Goal: Task Accomplishment & Management: Complete application form

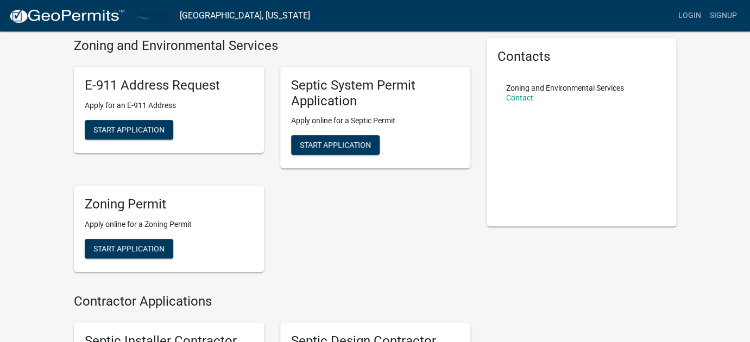
scroll to position [59, 0]
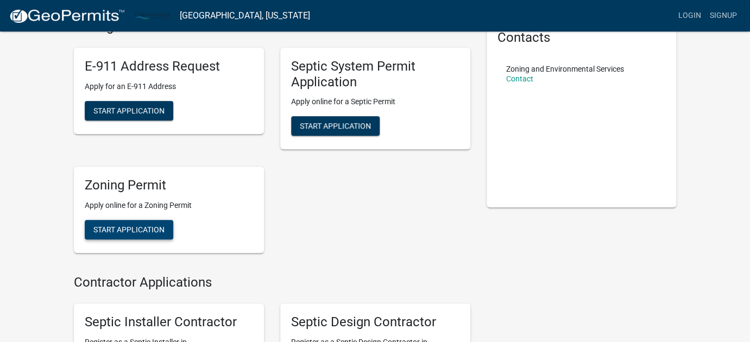
click at [130, 228] on span "Start Application" at bounding box center [128, 229] width 71 height 9
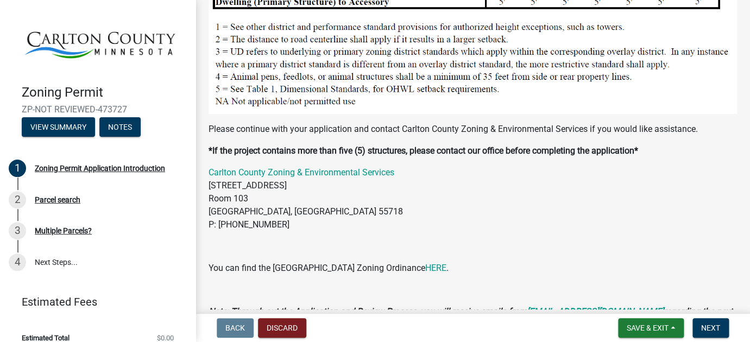
scroll to position [1143, 0]
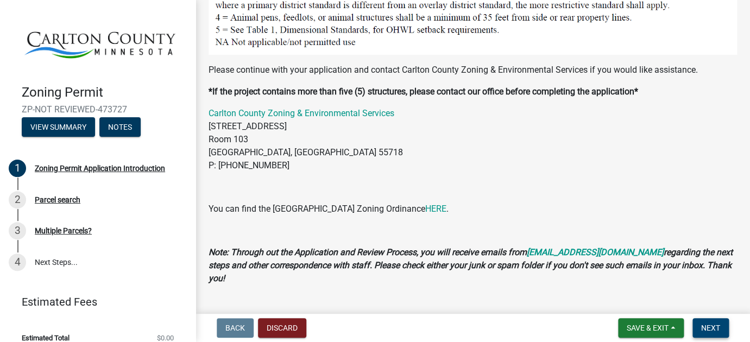
click at [707, 327] on span "Next" at bounding box center [710, 328] width 19 height 9
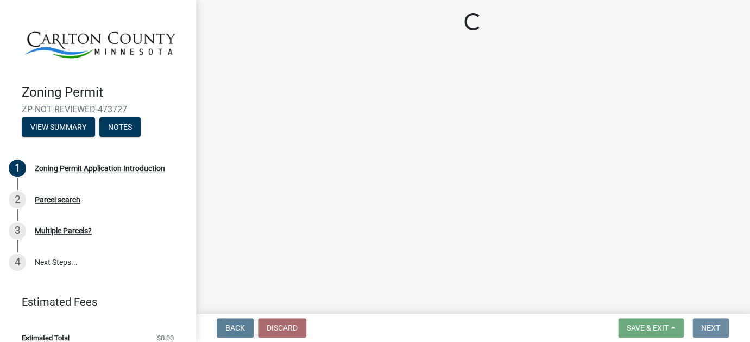
scroll to position [0, 0]
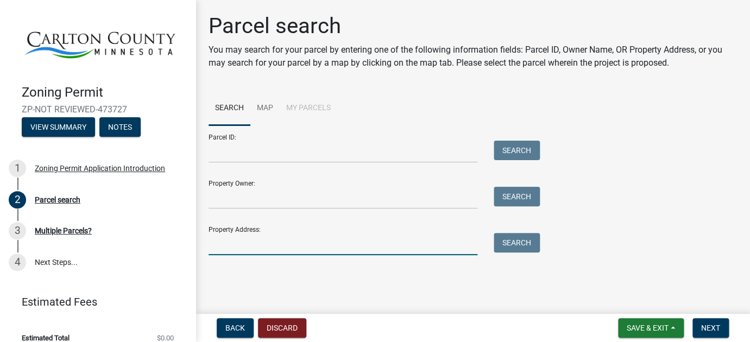
click at [277, 245] on input "Property Address:" at bounding box center [342, 244] width 269 height 22
type input "[STREET_ADDRESS]"
click at [525, 240] on button "Search" at bounding box center [516, 243] width 46 height 20
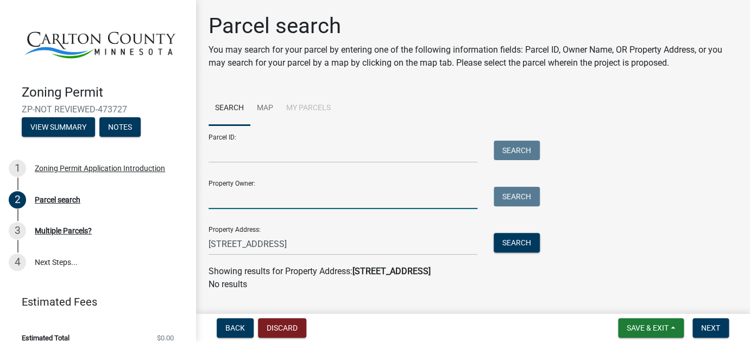
click at [301, 203] on input "Property Owner:" at bounding box center [342, 198] width 269 height 22
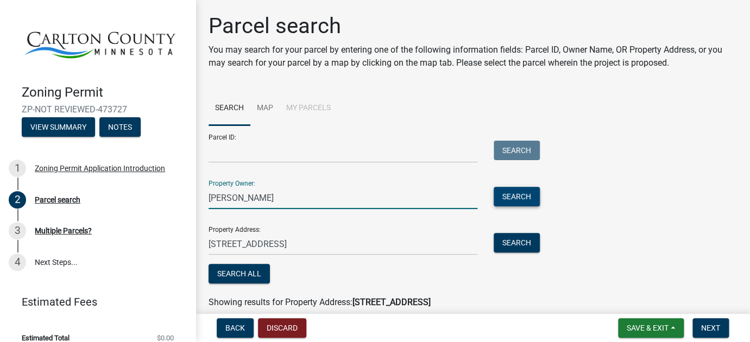
type input "[PERSON_NAME]"
click at [519, 196] on button "Search" at bounding box center [516, 197] width 46 height 20
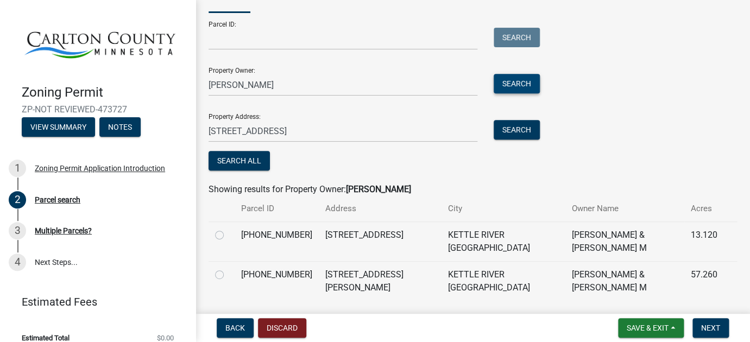
scroll to position [121, 0]
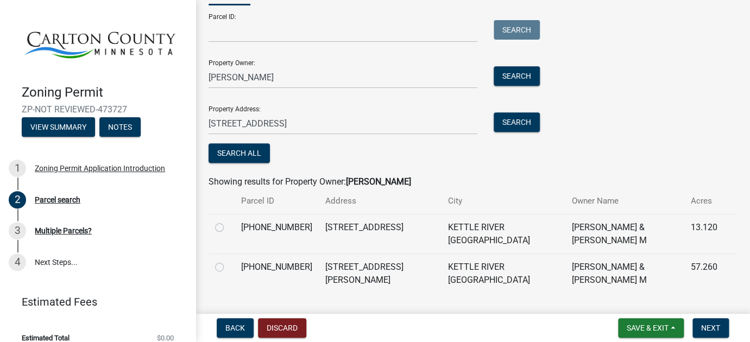
click at [228, 261] on label at bounding box center [228, 261] width 0 height 0
click at [228, 261] on input "radio" at bounding box center [231, 264] width 7 height 7
radio input "true"
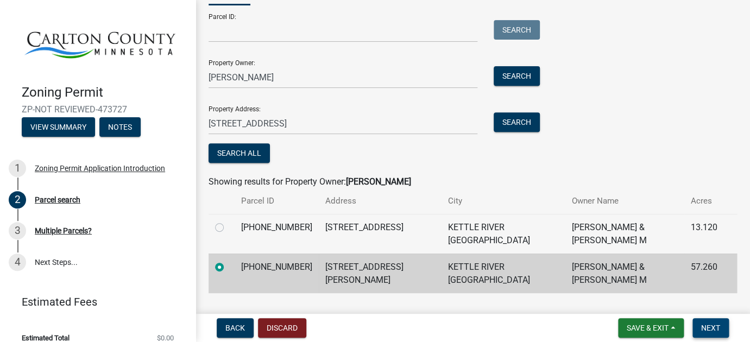
click at [712, 329] on span "Next" at bounding box center [710, 328] width 19 height 9
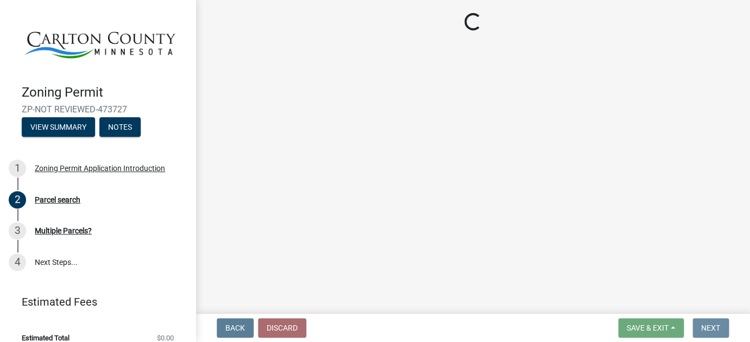
scroll to position [0, 0]
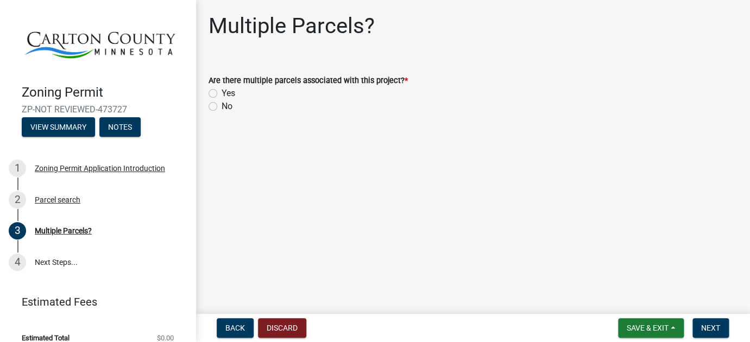
click at [221, 107] on label "No" at bounding box center [226, 106] width 11 height 13
click at [221, 107] on input "No" at bounding box center [224, 103] width 7 height 7
radio input "true"
click at [711, 328] on span "Next" at bounding box center [710, 328] width 19 height 9
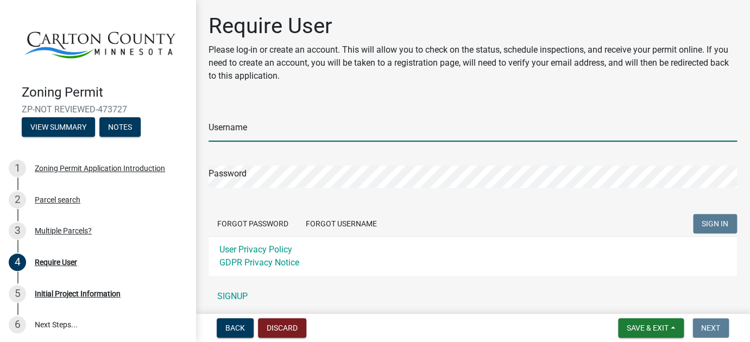
click at [253, 127] on input "Username" at bounding box center [472, 130] width 528 height 22
type input "[PERSON_NAME]"
click at [262, 222] on button "Forgot Password" at bounding box center [252, 224] width 88 height 20
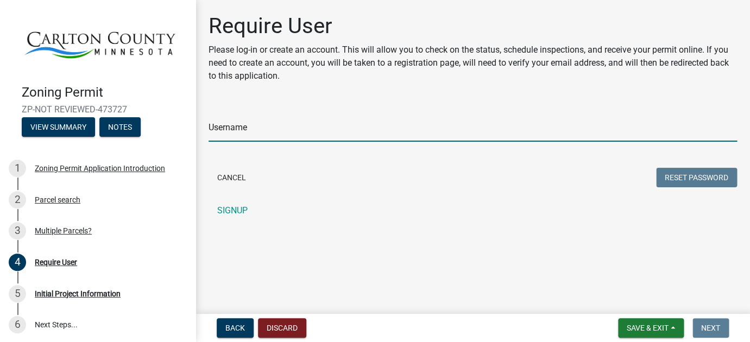
click at [262, 134] on input "Username" at bounding box center [472, 130] width 528 height 22
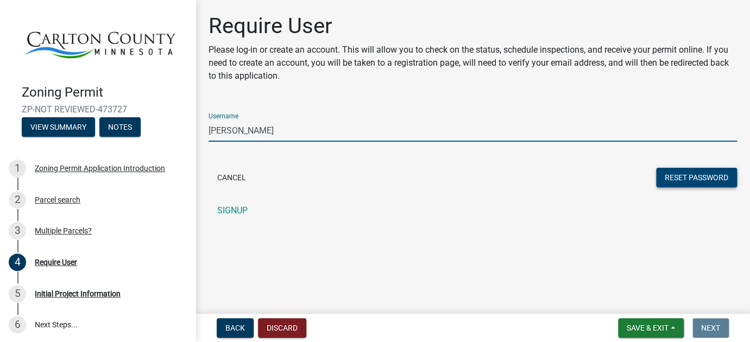
type input "[PERSON_NAME]"
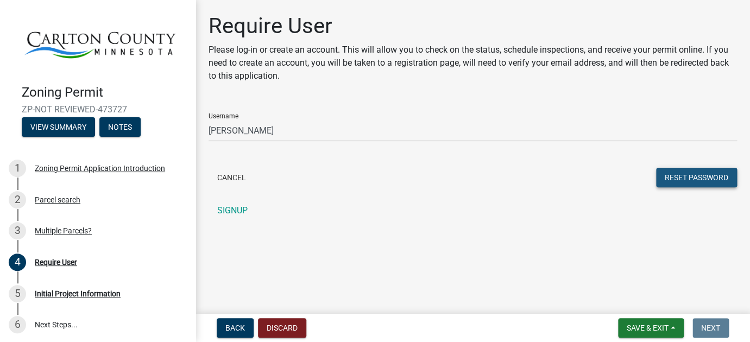
click at [692, 176] on button "Reset Password" at bounding box center [696, 178] width 81 height 20
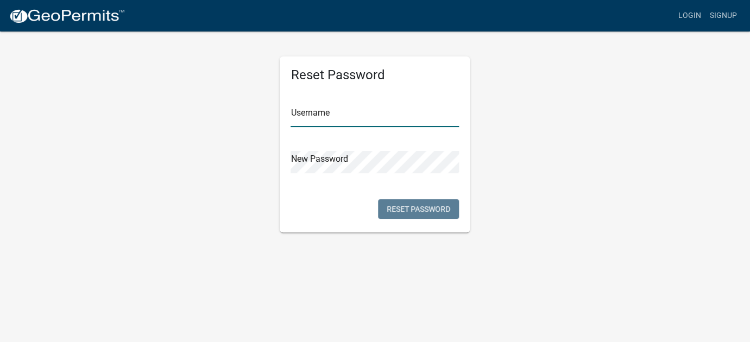
click at [360, 117] on input "text" at bounding box center [374, 116] width 168 height 22
type input "[PERSON_NAME]"
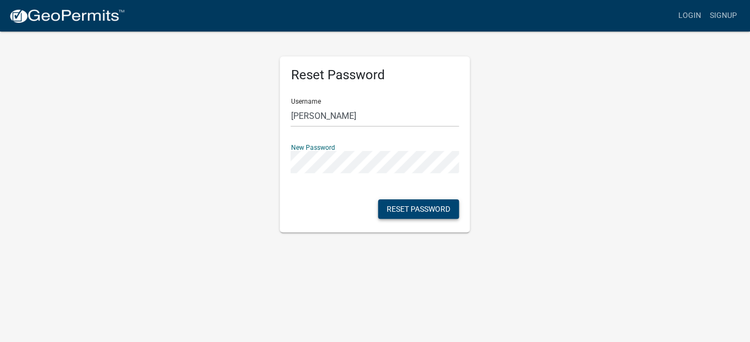
click at [417, 209] on button "Reset Password" at bounding box center [418, 209] width 81 height 20
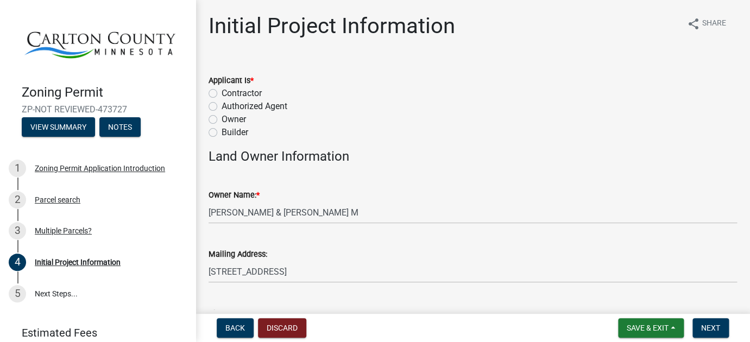
click at [221, 93] on label "Contractor" at bounding box center [241, 93] width 40 height 13
click at [221, 93] on input "Contractor" at bounding box center [224, 90] width 7 height 7
radio input "true"
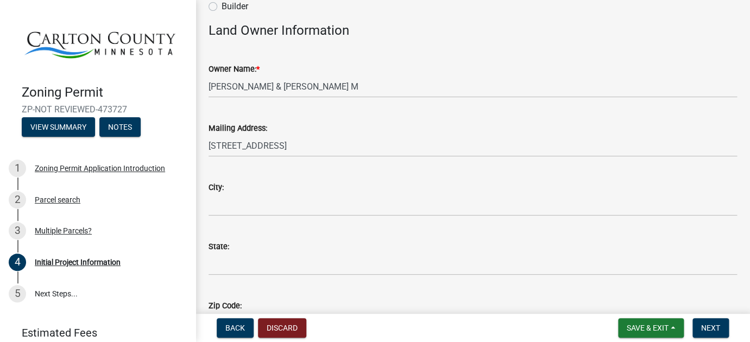
scroll to position [130, 0]
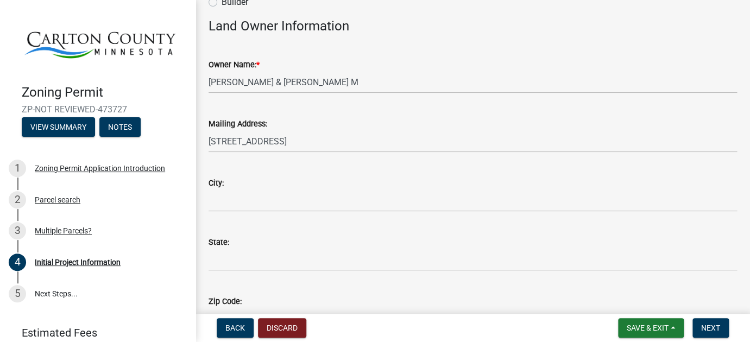
click at [242, 189] on div "City:" at bounding box center [472, 182] width 528 height 13
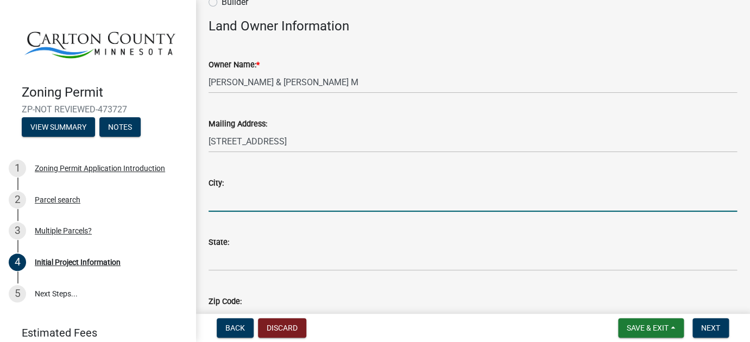
click at [219, 197] on input "City:" at bounding box center [472, 200] width 528 height 22
type input "Kettle River"
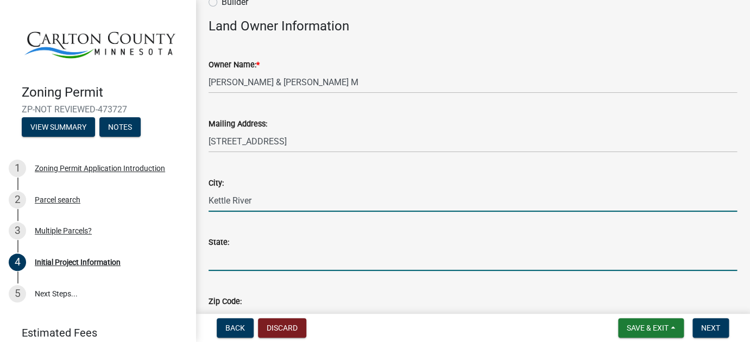
type input "MN"
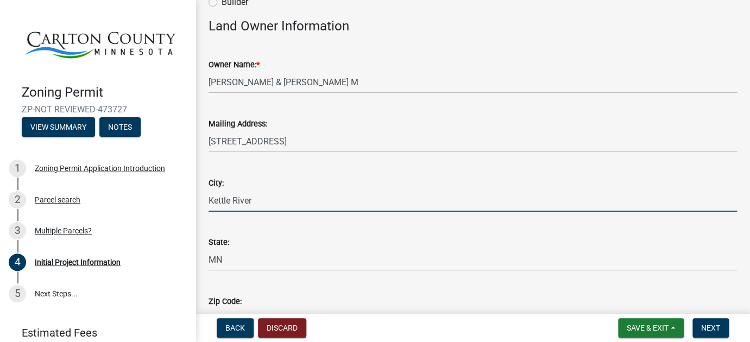
type input "55757-8713"
type input "2187218894"
type input "sheridanett60@gmail.com"
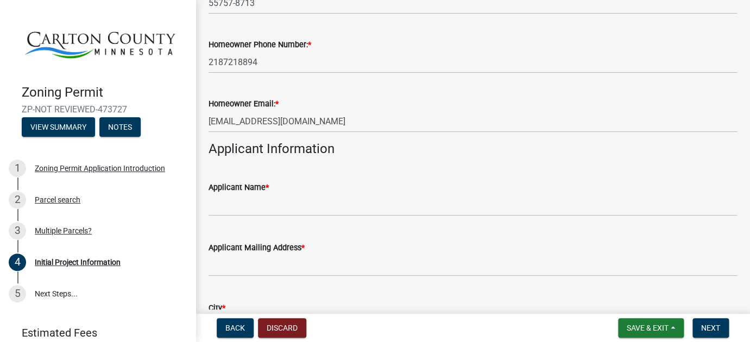
scroll to position [449, 0]
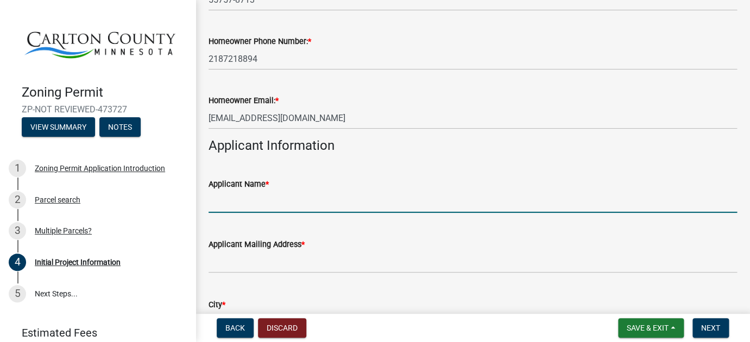
click at [234, 206] on input "Applicant Name *" at bounding box center [472, 202] width 528 height 22
type input "Earl and Sherida NEtt"
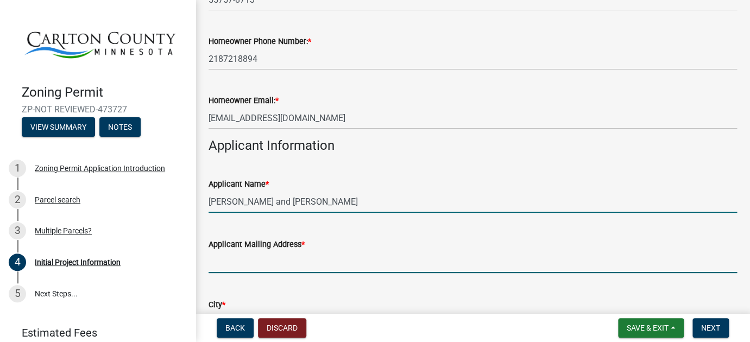
click at [227, 257] on input "Applicant Mailing Address *" at bounding box center [472, 262] width 528 height 22
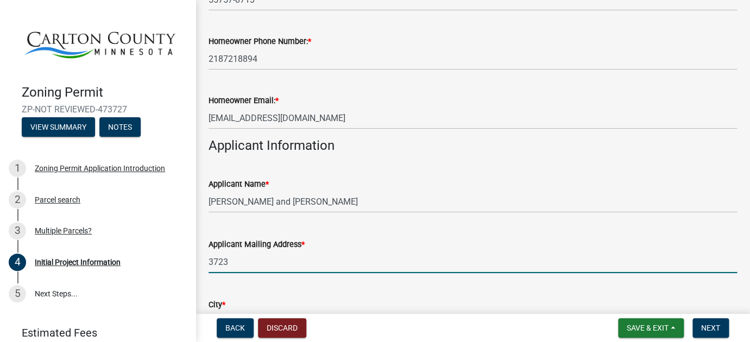
type input "3723 Birchwood Rd"
type input "Kettle River"
type input "MN"
type input "55757-8713"
type input "2187218894"
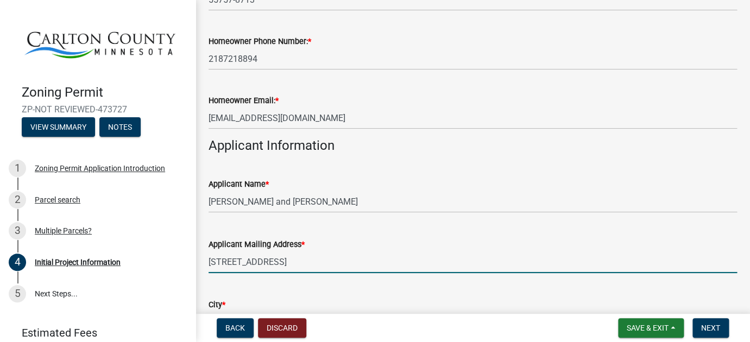
type input "sheridanett60@gmail.com"
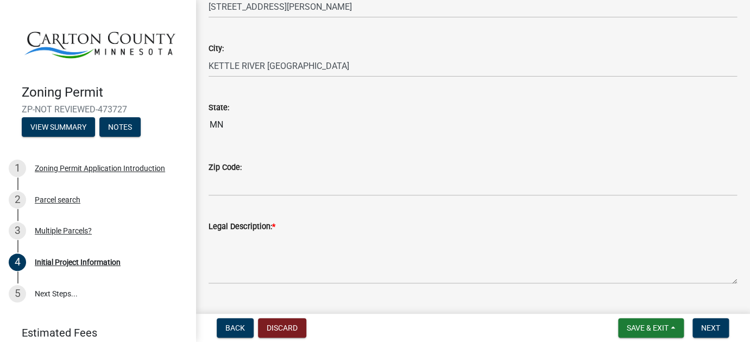
scroll to position [1152, 0]
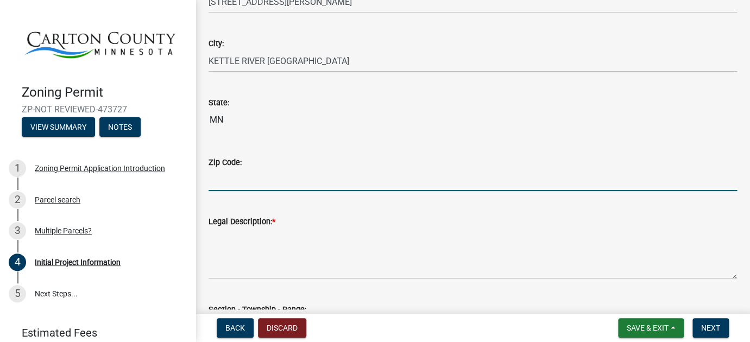
click at [242, 185] on input "Zip Code:" at bounding box center [472, 180] width 528 height 22
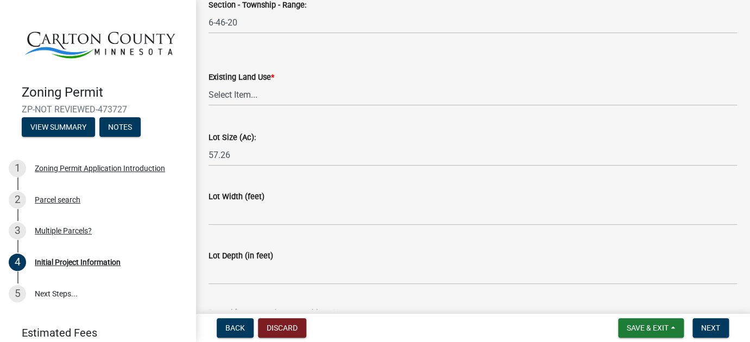
scroll to position [1458, 0]
type input "55757-8713"
click option "Residential" at bounding box center [0, 0] width 0 height 0
select select "33d21d3a-ebb3-419e-8315-ef7213d04586"
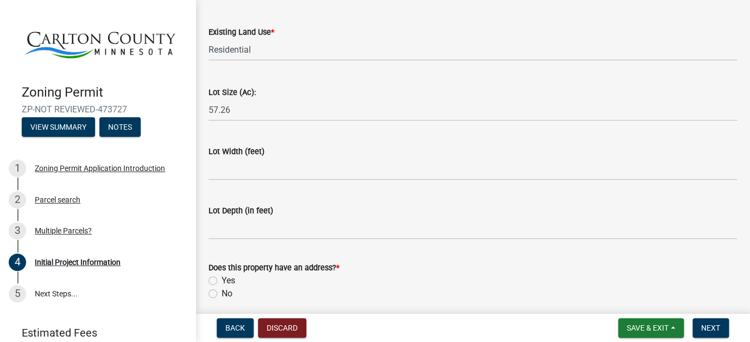
scroll to position [1502, 0]
